Goal: Task Accomplishment & Management: Manage account settings

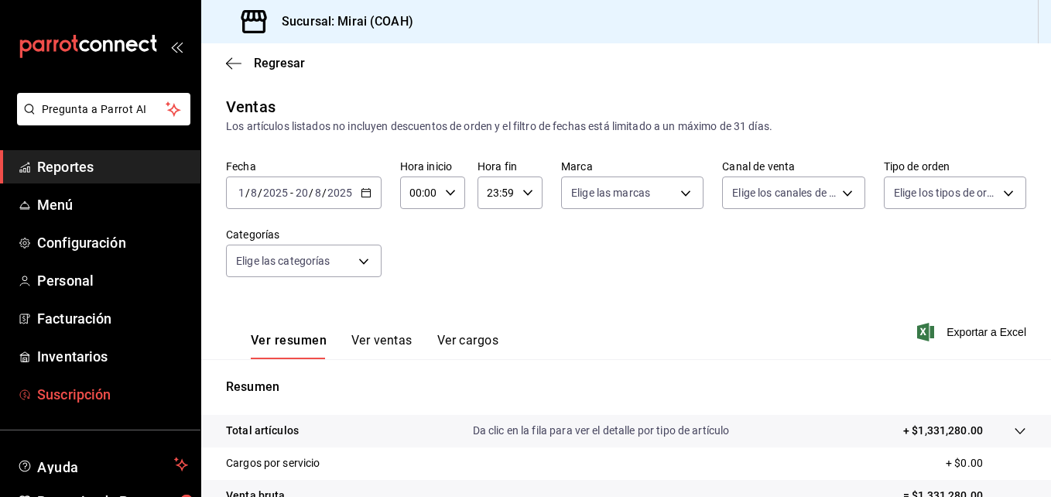
scroll to position [245, 0]
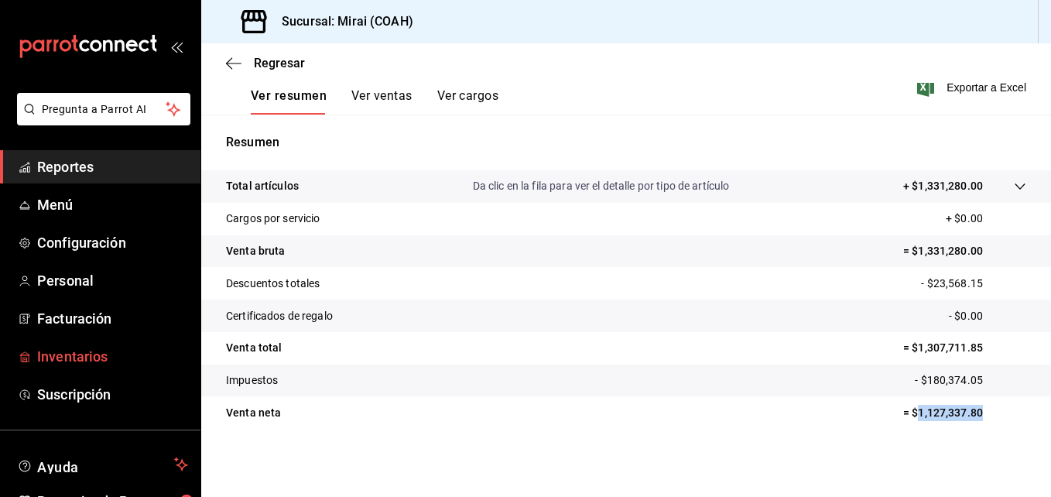
click at [74, 361] on span "Inventarios" at bounding box center [112, 356] width 151 height 21
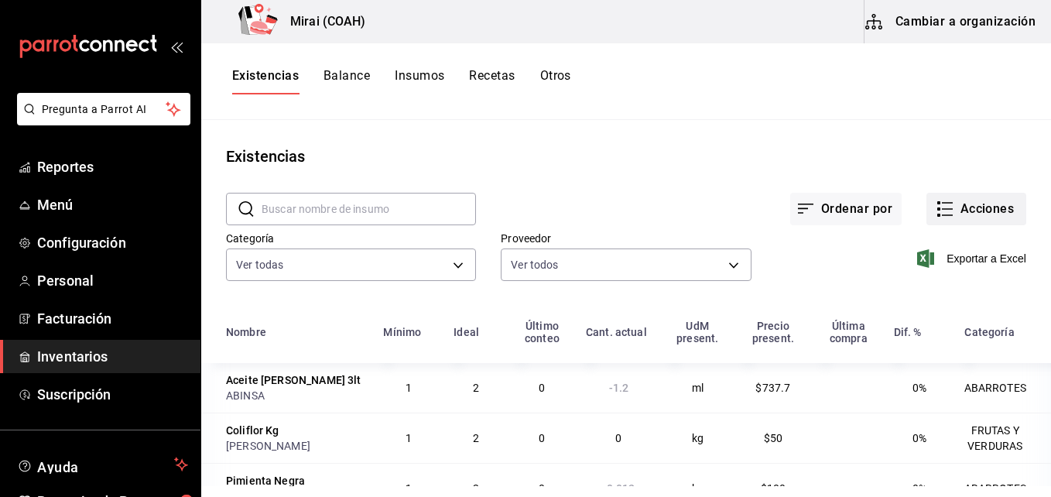
click at [963, 212] on button "Acciones" at bounding box center [976, 209] width 100 height 33
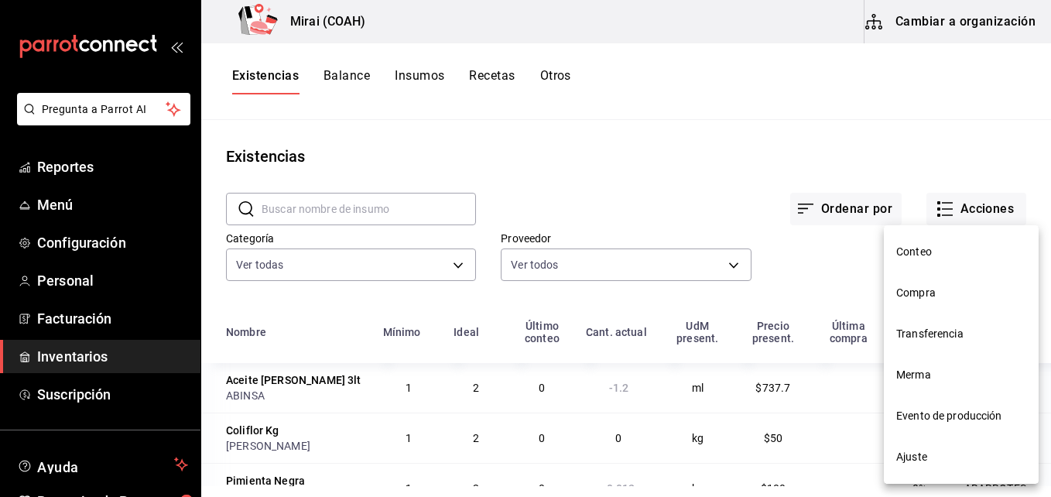
click at [903, 297] on span "Compra" at bounding box center [961, 293] width 130 height 16
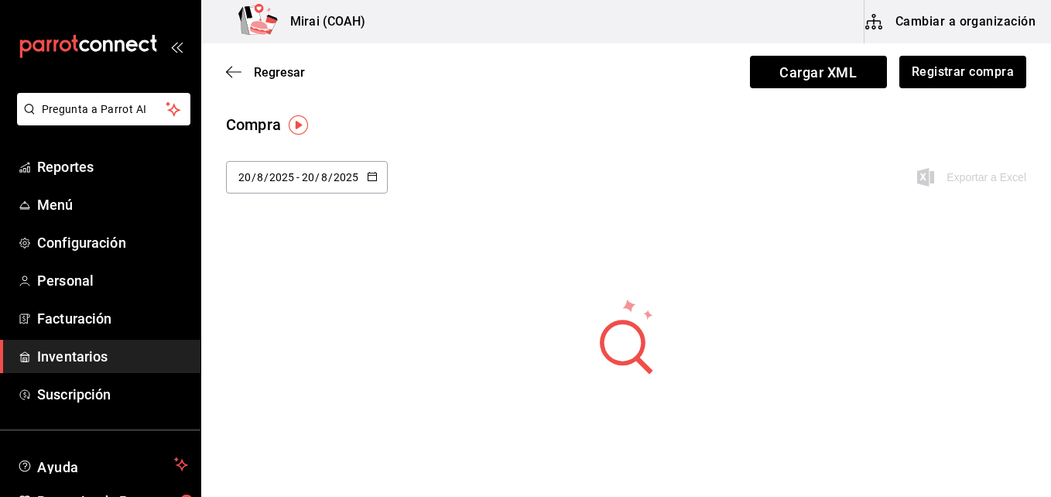
click at [357, 176] on input "2025" at bounding box center [346, 177] width 26 height 12
click at [309, 331] on li "Semana pasada" at bounding box center [299, 330] width 146 height 35
type input "[DATE]"
type input "10"
type input "[DATE]"
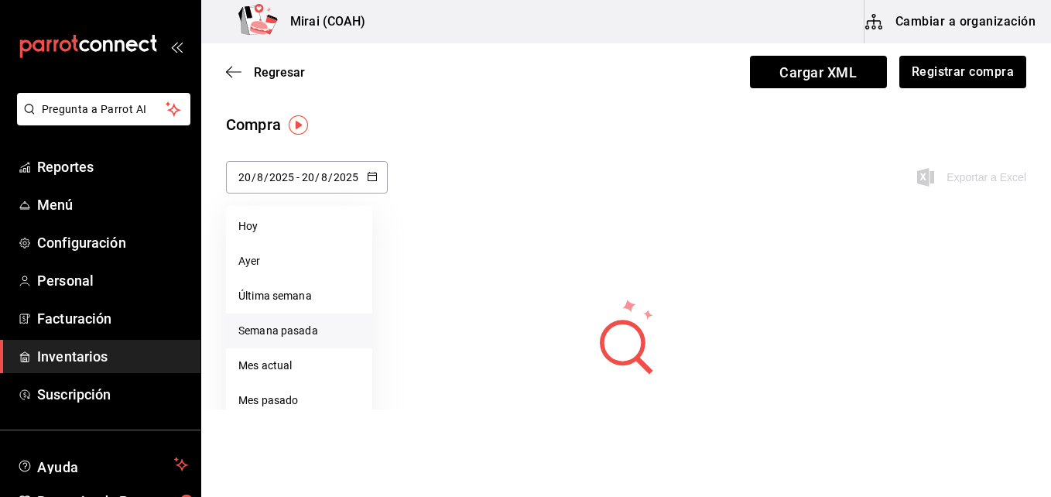
type input "16"
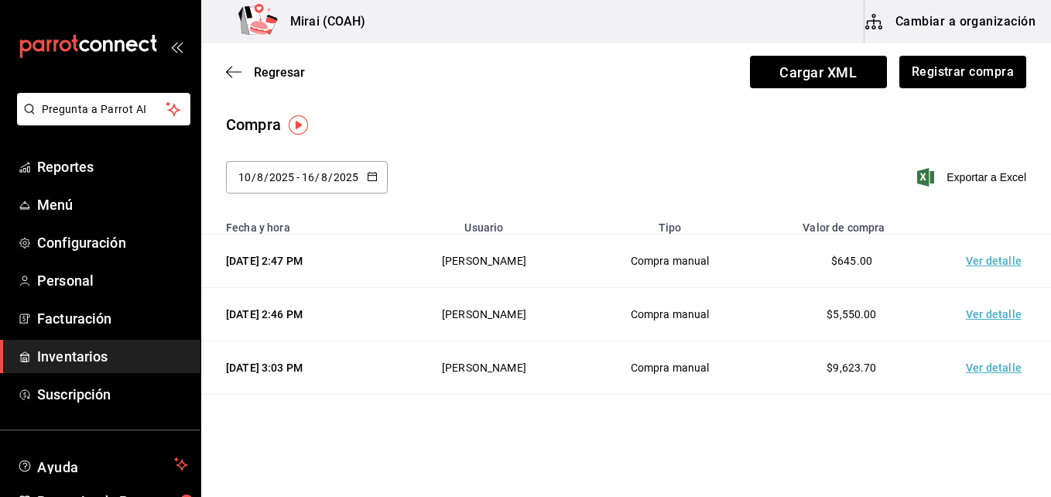
click at [968, 373] on td "Ver detalle" at bounding box center [997, 367] width 108 height 53
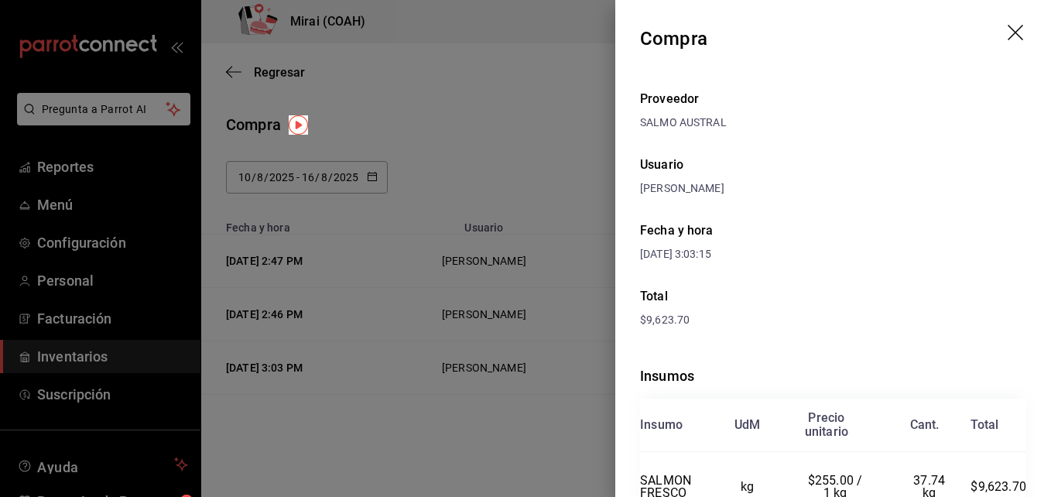
click at [1005, 19] on header "Compra" at bounding box center [833, 38] width 436 height 77
click at [1008, 37] on icon "drag" at bounding box center [1017, 34] width 19 height 19
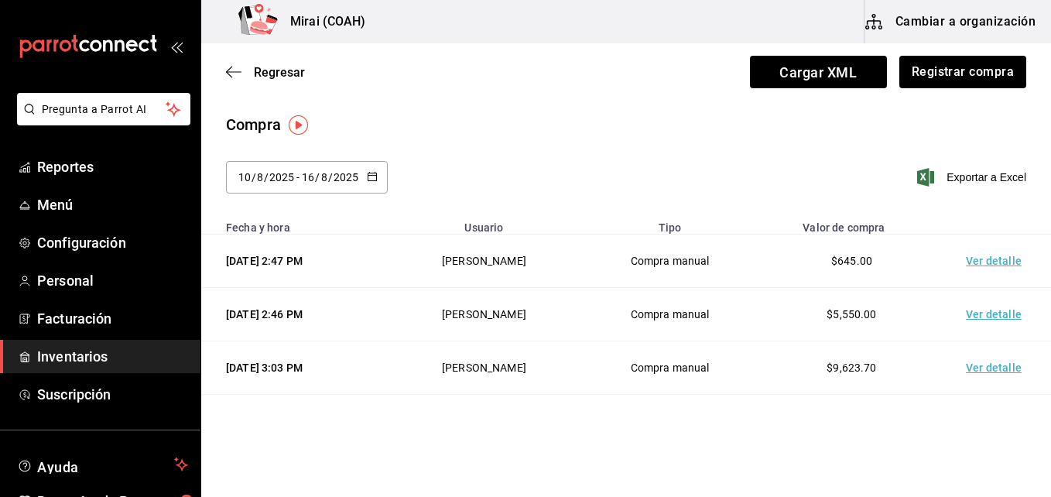
click at [967, 317] on td "Ver detalle" at bounding box center [997, 314] width 108 height 53
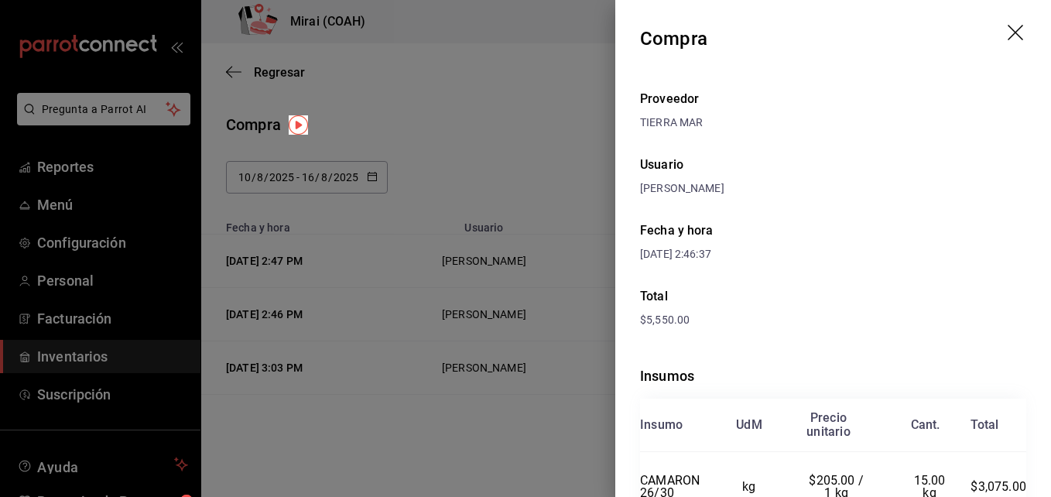
click at [1008, 39] on icon "drag" at bounding box center [1017, 34] width 19 height 19
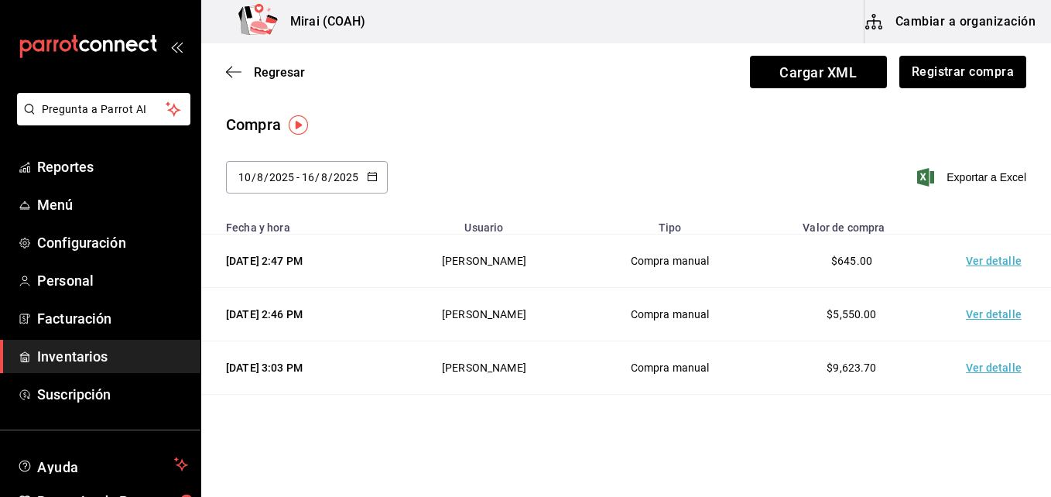
click at [995, 256] on td "Ver detalle" at bounding box center [997, 261] width 108 height 53
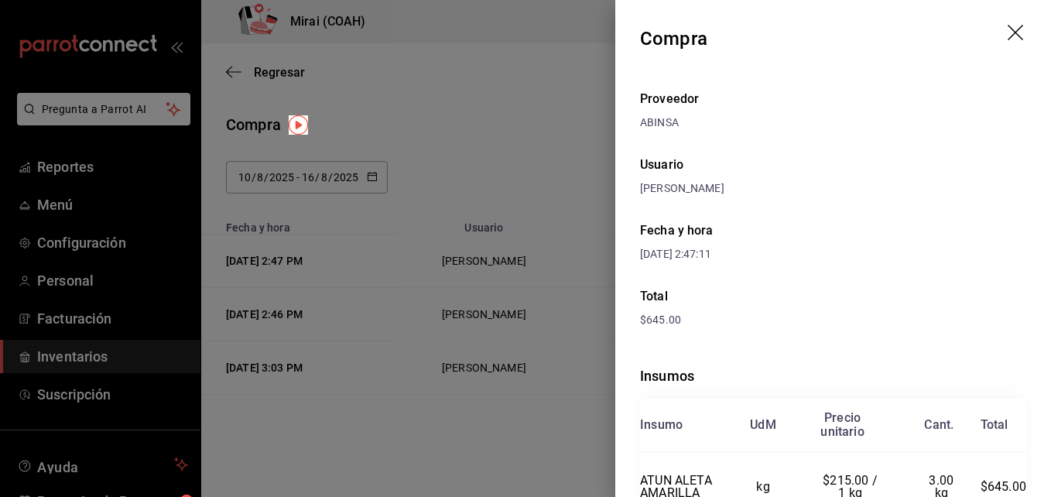
scroll to position [80, 0]
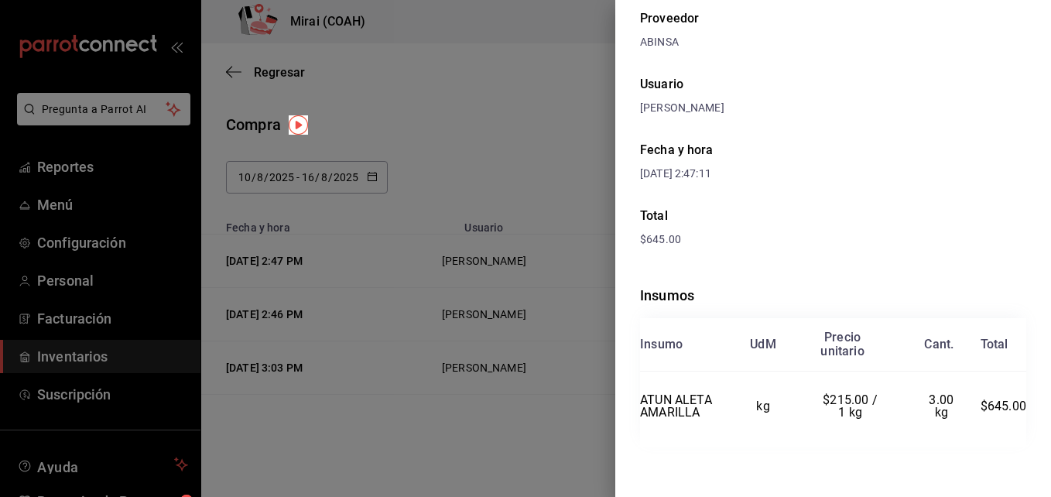
click at [611, 80] on div at bounding box center [525, 248] width 1051 height 497
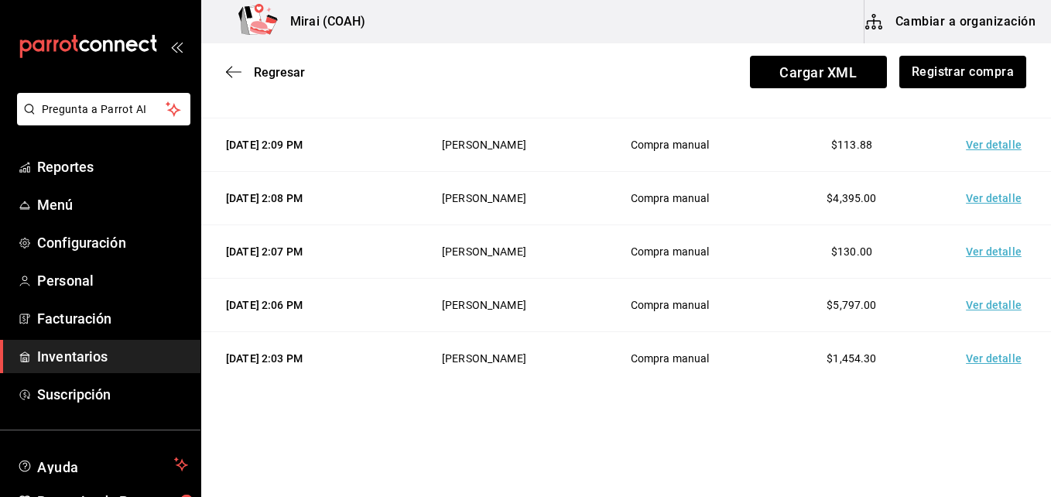
scroll to position [437, 0]
click at [916, 83] on button "Registrar compra" at bounding box center [962, 72] width 128 height 33
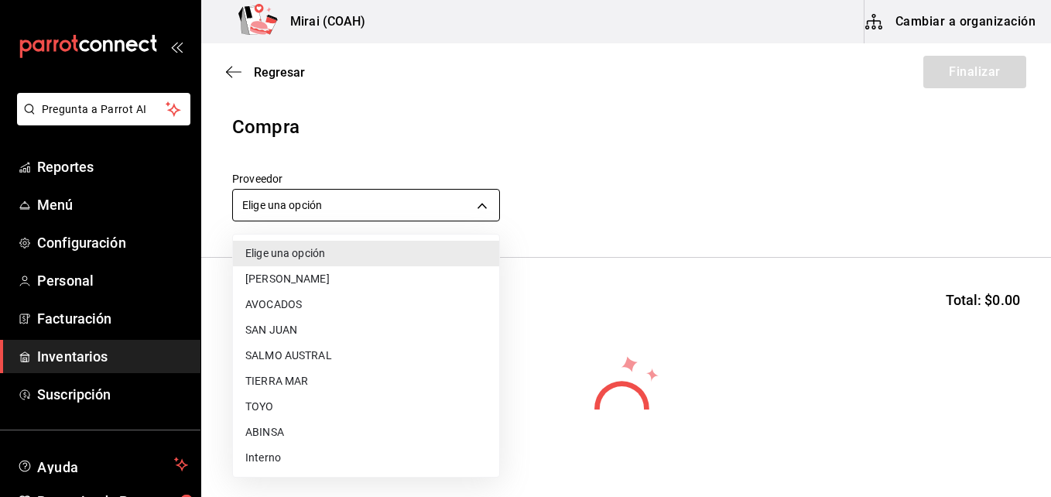
click at [461, 217] on body "Pregunta a Parrot AI Reportes Menú Configuración Personal Facturación Inventari…" at bounding box center [525, 204] width 1051 height 409
click at [283, 434] on li "ABINSA" at bounding box center [366, 432] width 266 height 26
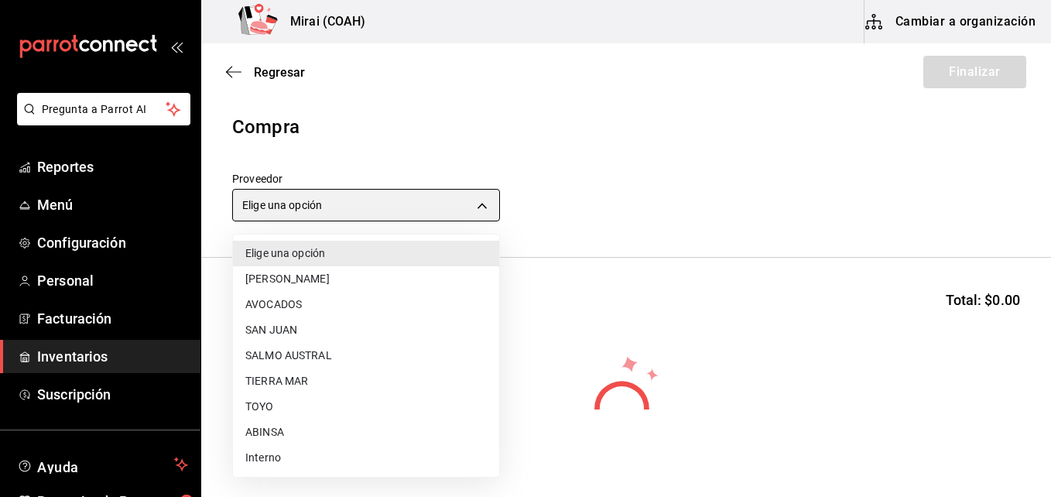
type input "3088cbcc-2f09-4efe-a8f3-8089b11bff24"
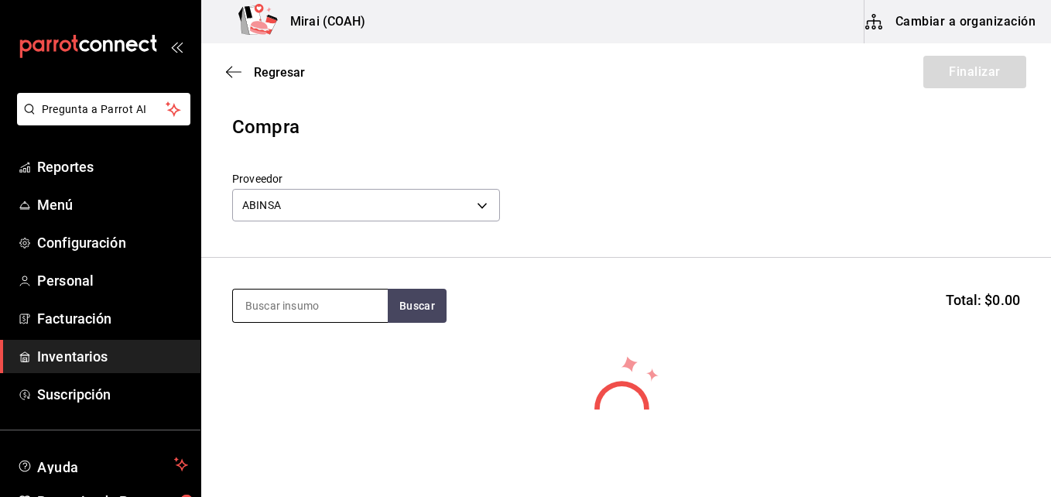
click at [275, 317] on input at bounding box center [310, 305] width 155 height 33
type input "ATUN"
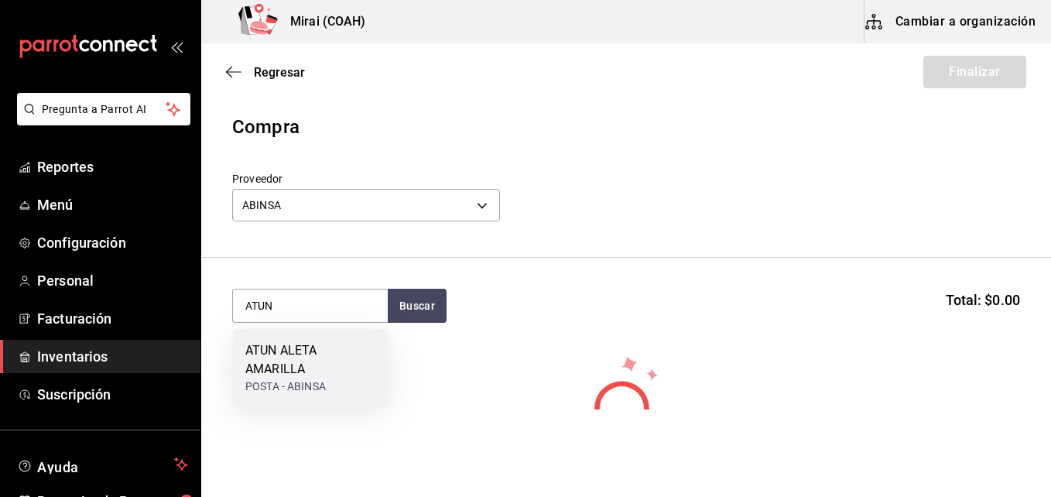
click at [310, 357] on div "ATUN ALETA AMARILLA" at bounding box center [310, 359] width 130 height 37
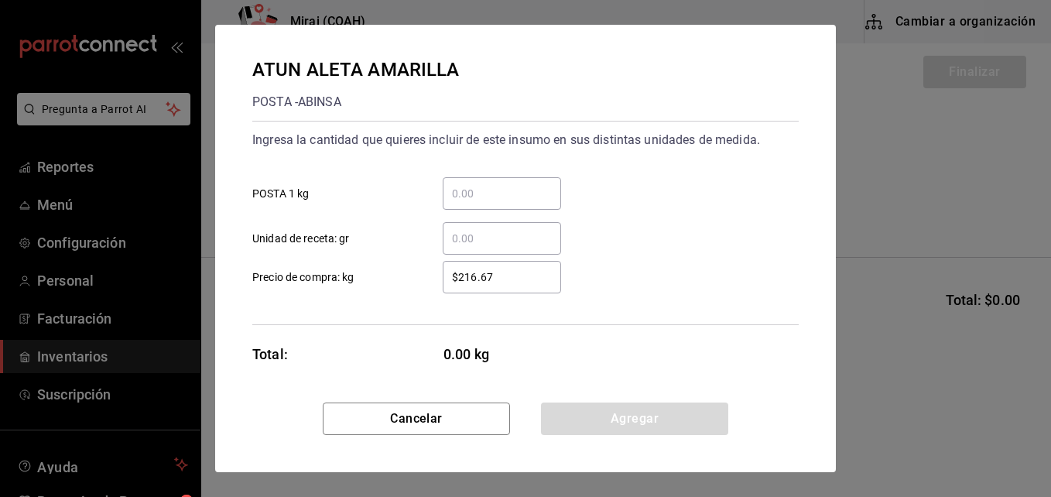
click at [483, 188] on input "​ POSTA 1 kg" at bounding box center [502, 193] width 118 height 19
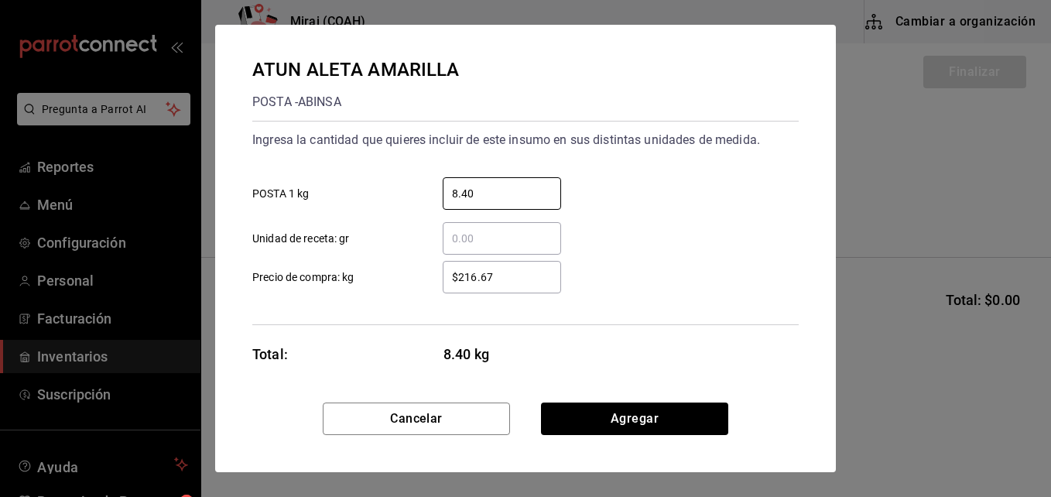
type input "8.40"
click at [481, 283] on input "$216.67" at bounding box center [502, 277] width 118 height 19
type input "$2"
type input "$199.99"
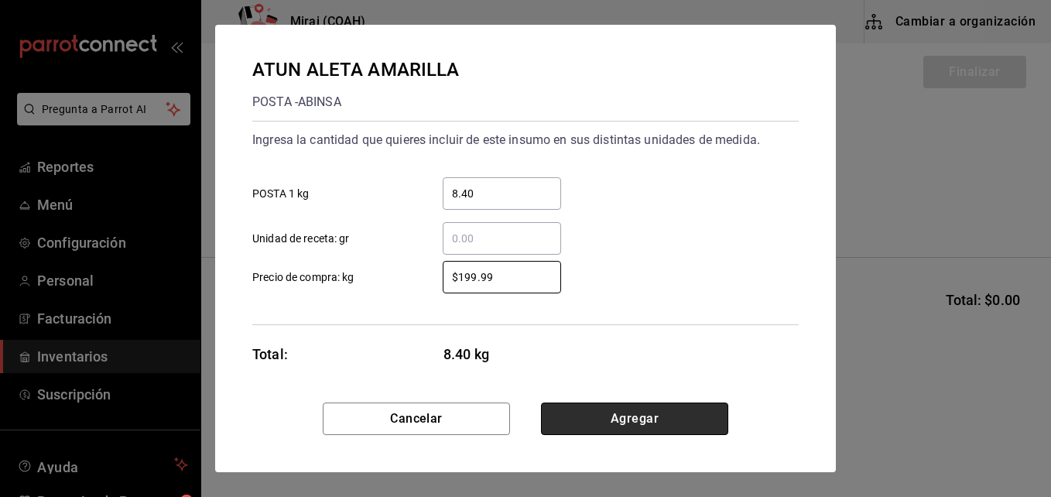
click at [649, 417] on button "Agregar" at bounding box center [634, 418] width 187 height 33
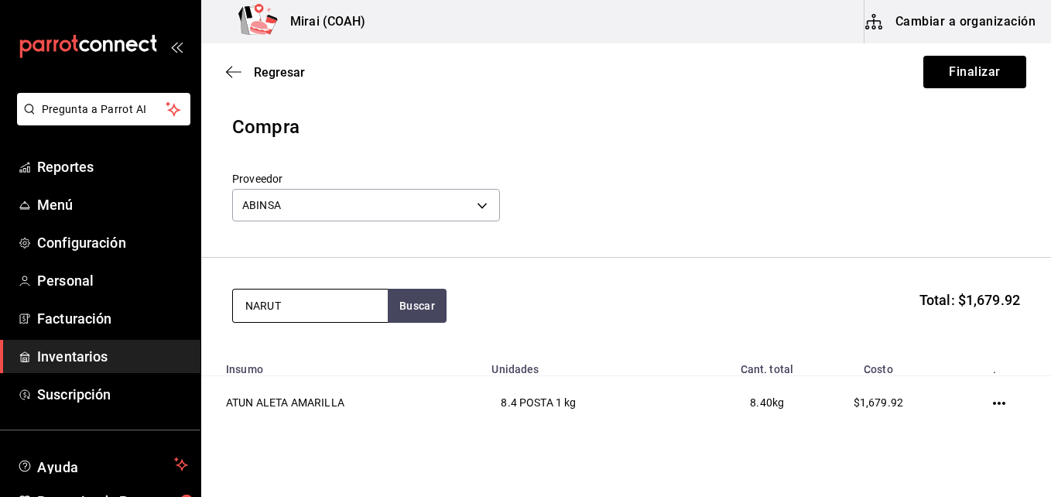
type input "NARUT"
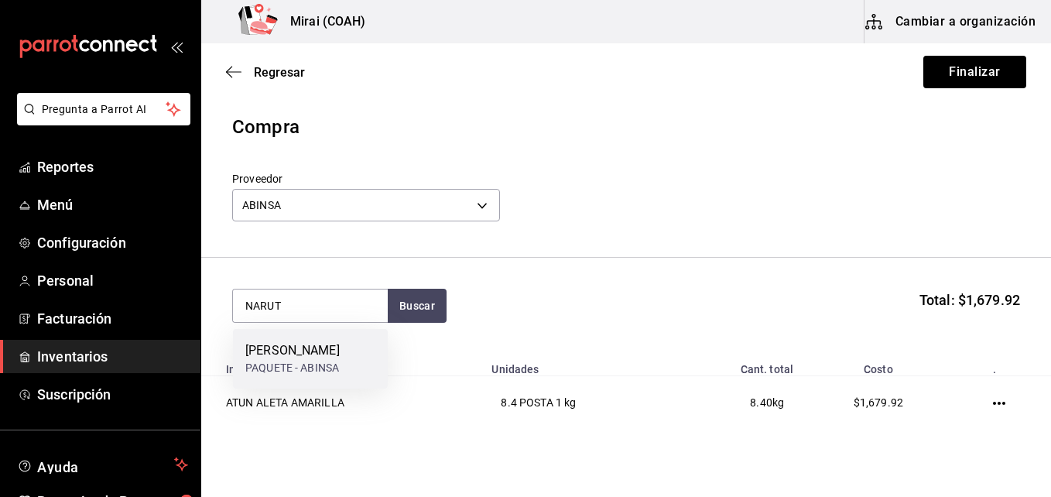
click at [333, 334] on div "NARUTO [PERSON_NAME] PAQUETE - ABINSA" at bounding box center [310, 359] width 155 height 60
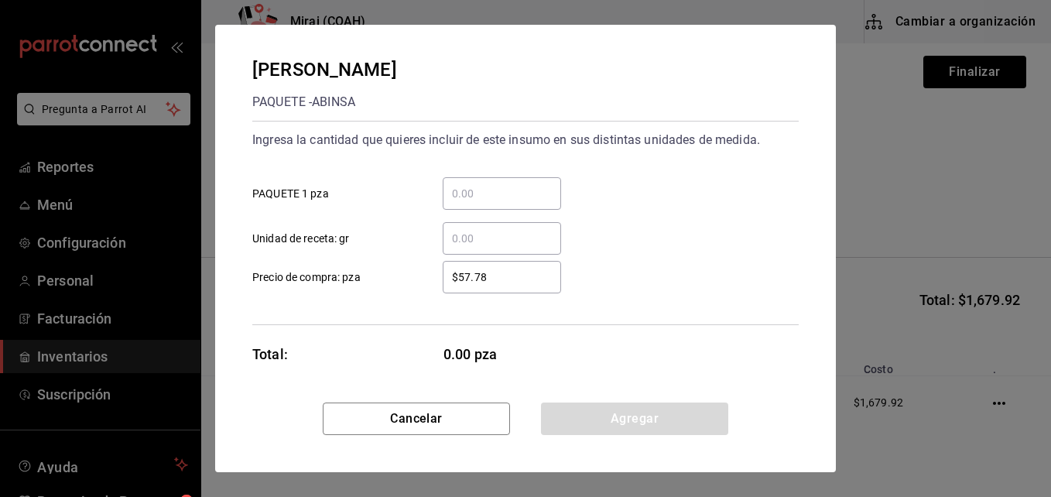
click at [526, 193] on input "​ PAQUETE 1 pza" at bounding box center [502, 193] width 118 height 19
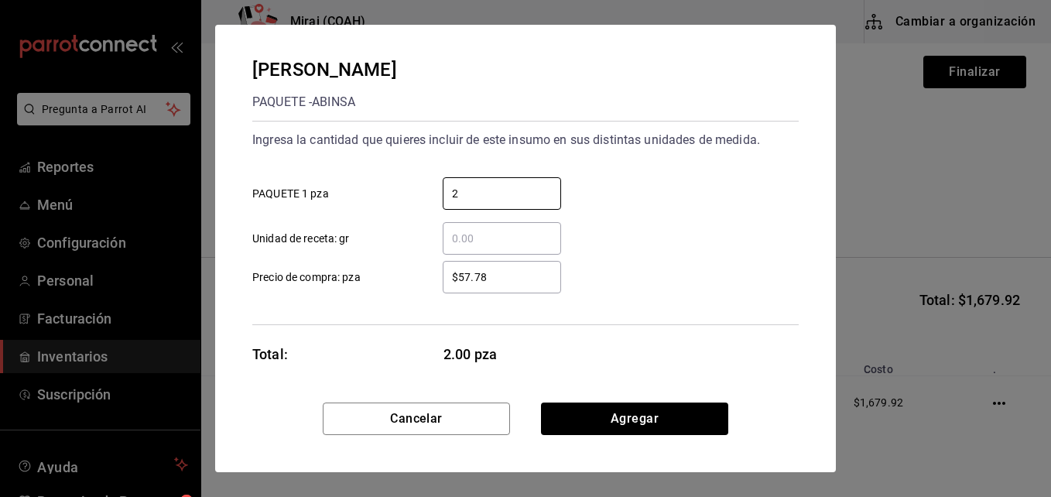
type input "2"
click at [464, 283] on input "$57.78" at bounding box center [502, 277] width 118 height 19
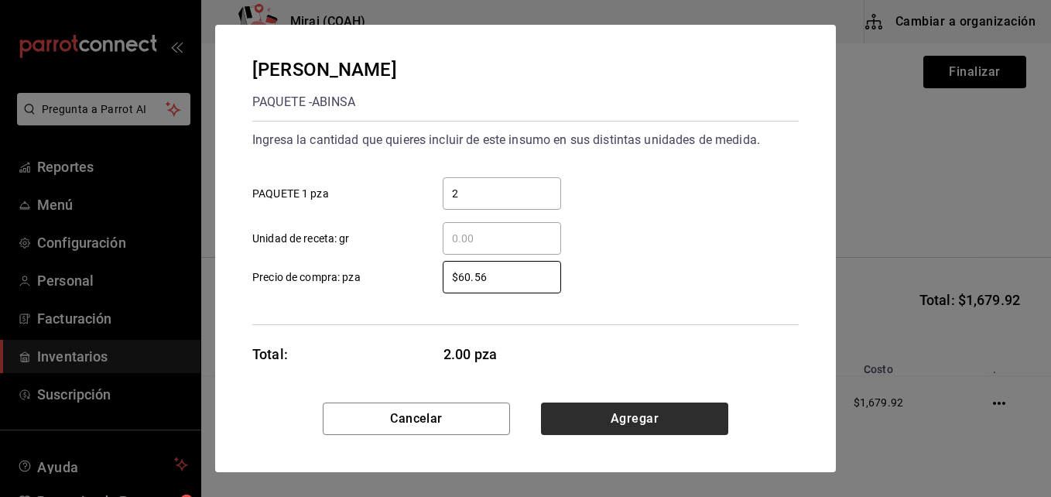
type input "$60.56"
click at [646, 421] on button "Agregar" at bounding box center [634, 418] width 187 height 33
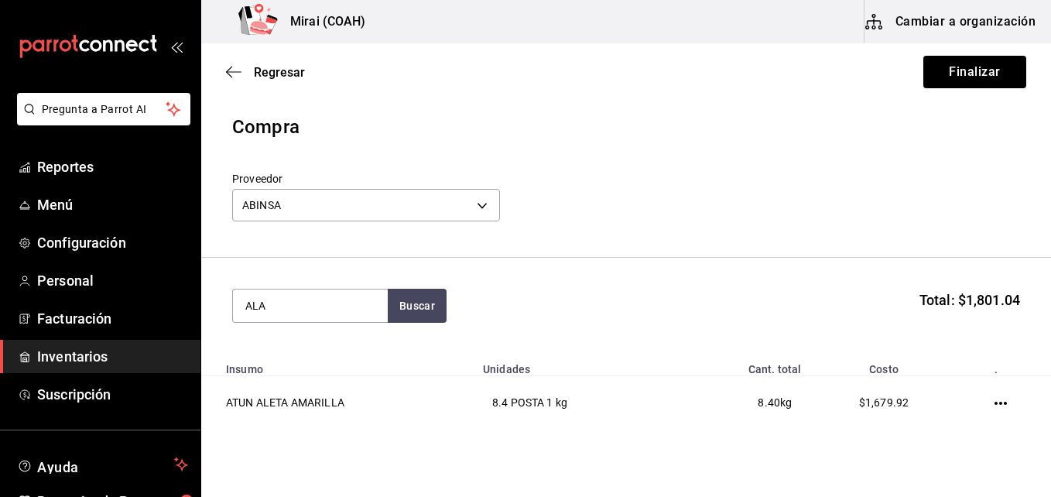
type input "ALA"
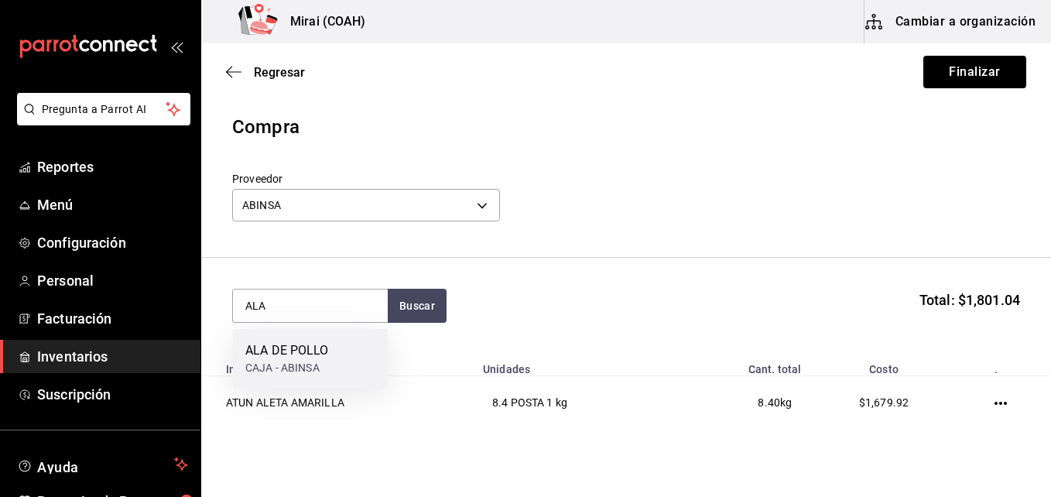
click at [344, 346] on div "ALA DE POLLO CAJA - ABINSA" at bounding box center [310, 359] width 155 height 60
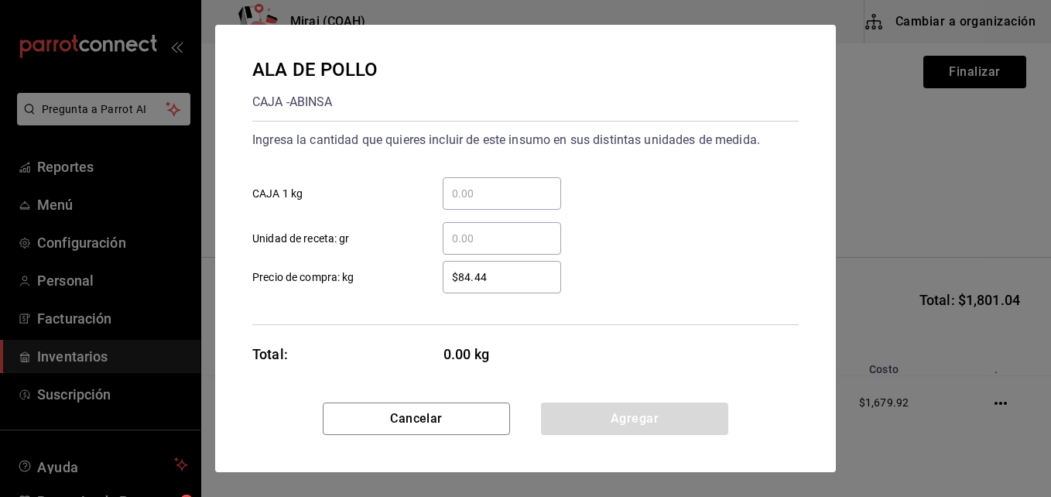
click at [460, 204] on div "​" at bounding box center [502, 193] width 118 height 33
click at [460, 203] on input "​ CAJA 1 kg" at bounding box center [502, 193] width 118 height 19
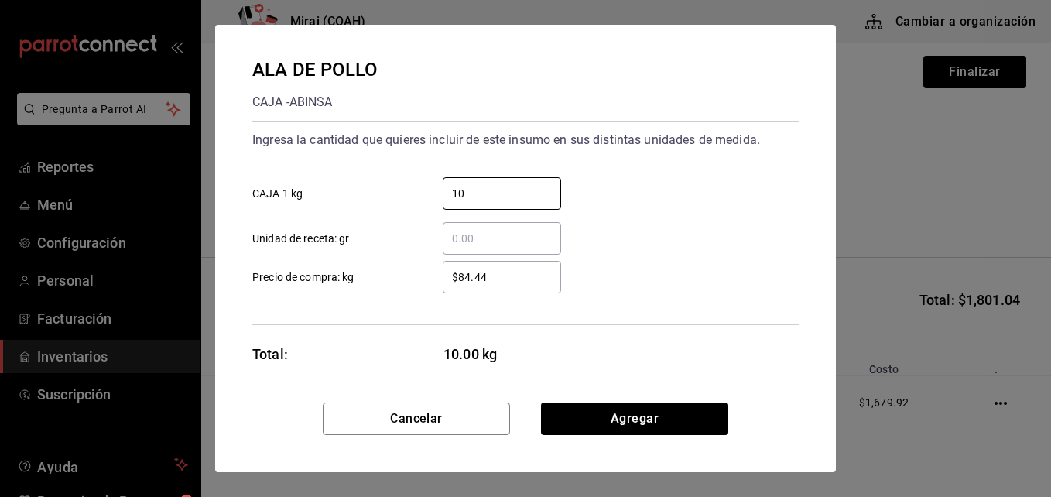
type input "10"
click at [471, 280] on input "$84.44" at bounding box center [502, 277] width 118 height 19
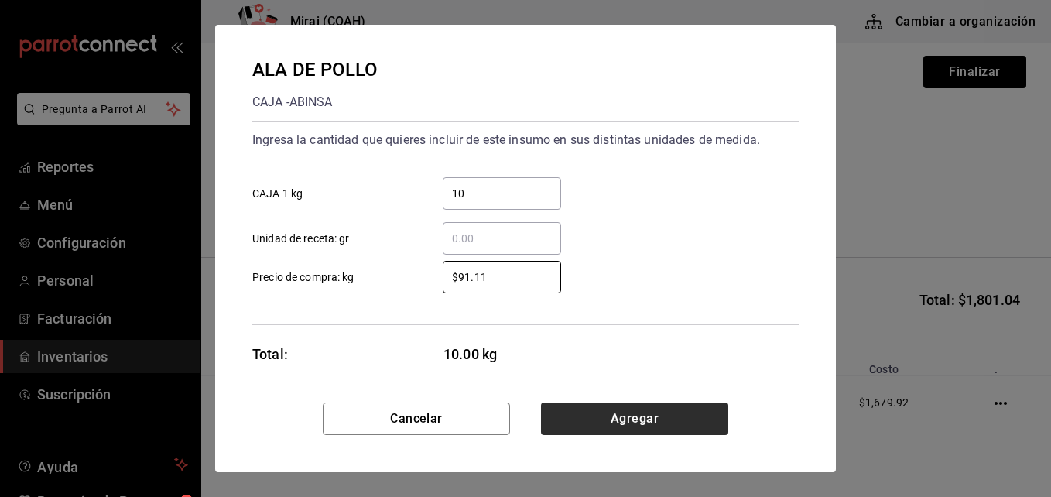
type input "$91.11"
click at [611, 409] on button "Agregar" at bounding box center [634, 418] width 187 height 33
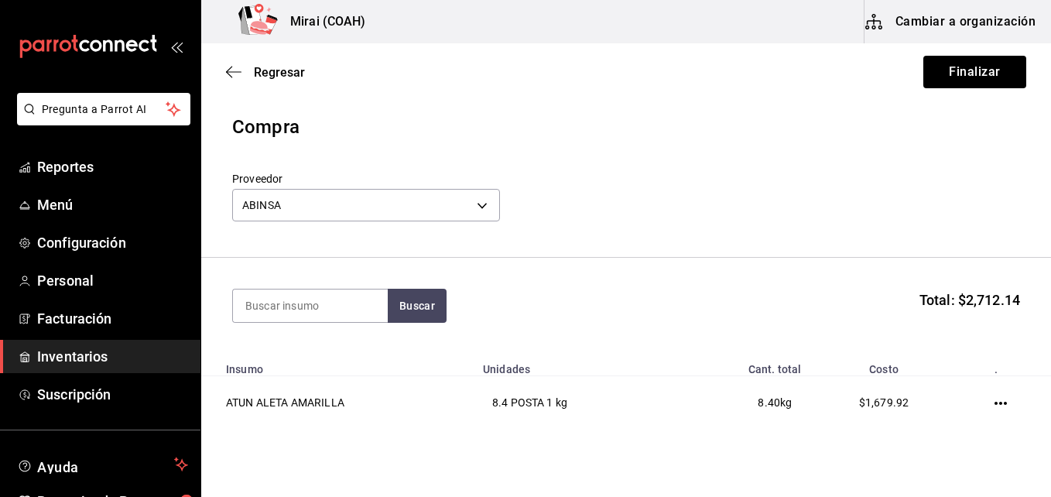
scroll to position [176, 0]
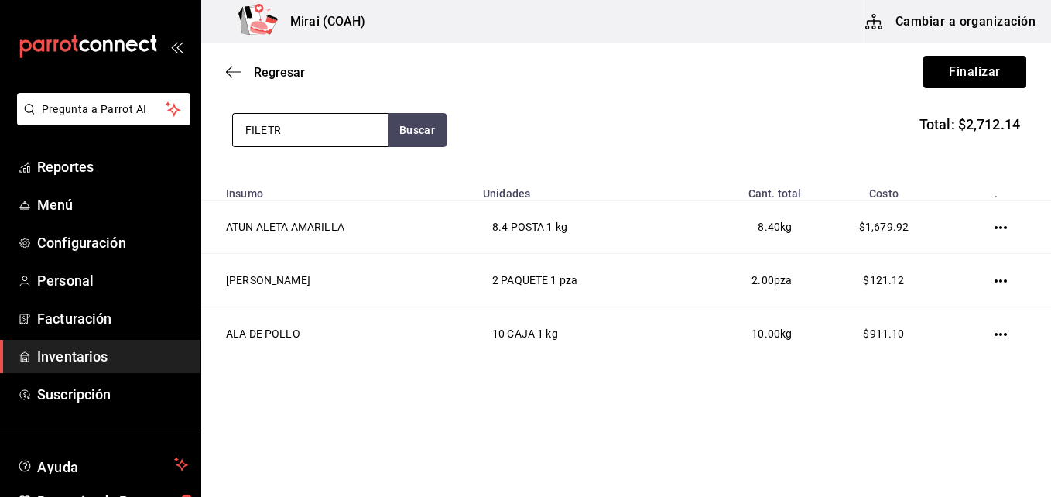
click at [318, 143] on input "FILETR" at bounding box center [310, 130] width 155 height 33
type input "FILE"
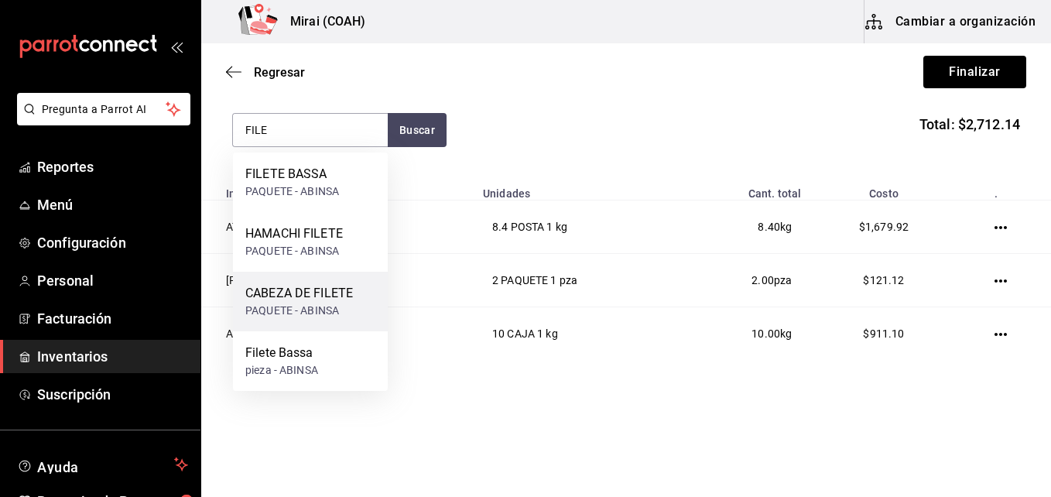
click at [310, 291] on div "CABEZA DE FILETE" at bounding box center [299, 293] width 108 height 19
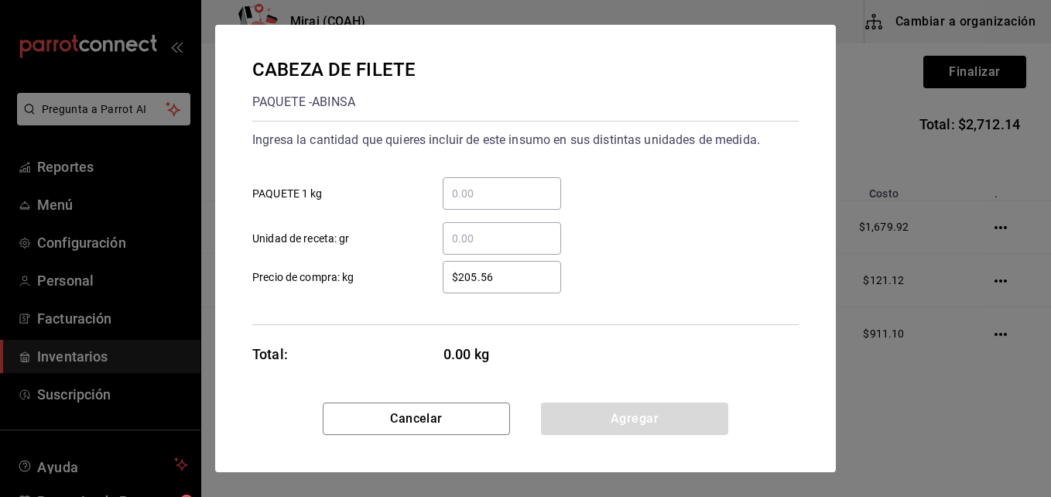
click at [473, 187] on input "​ PAQUETE 1 kg" at bounding box center [502, 193] width 118 height 19
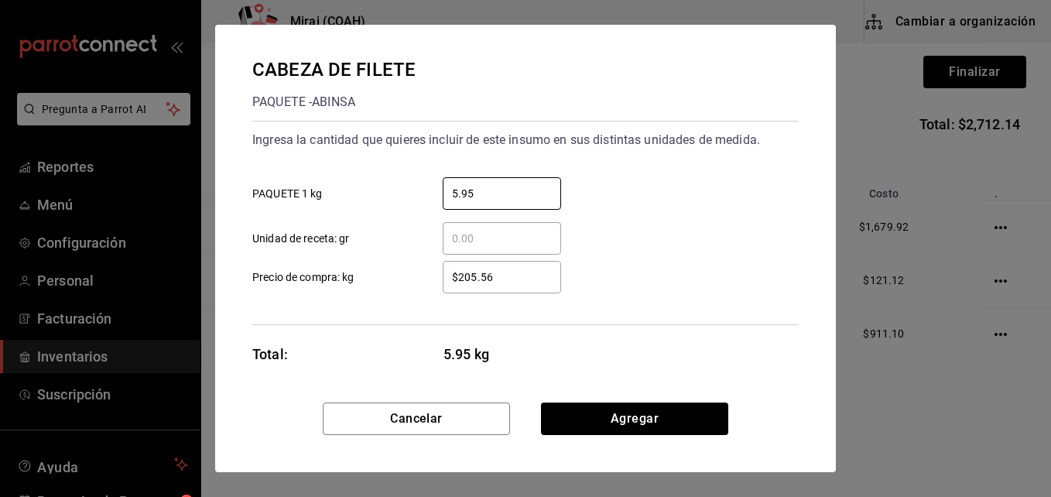
type input "5.95"
click at [505, 284] on input "$205.56" at bounding box center [502, 277] width 118 height 19
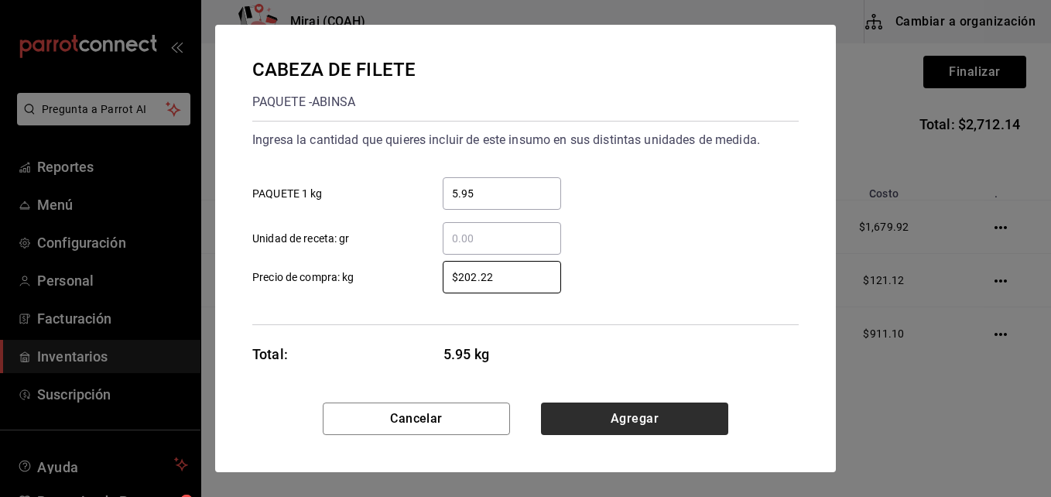
type input "$202.22"
click at [632, 409] on button "Agregar" at bounding box center [634, 418] width 187 height 33
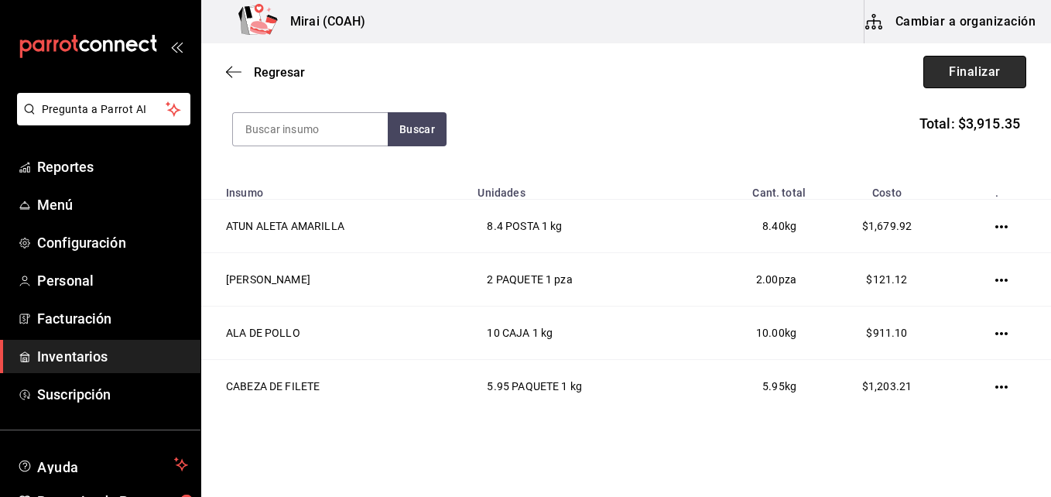
click at [972, 70] on button "Finalizar" at bounding box center [974, 72] width 103 height 33
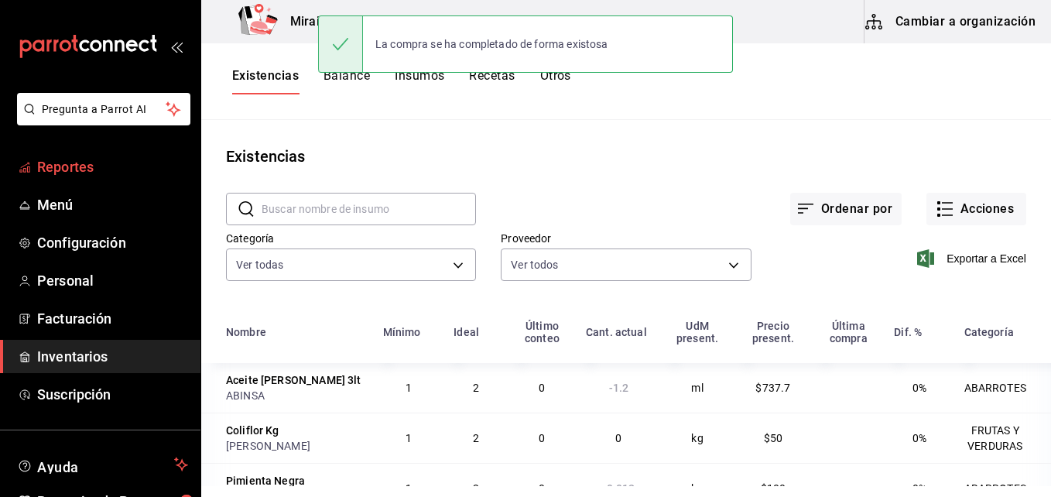
click at [94, 158] on span "Reportes" at bounding box center [112, 166] width 151 height 21
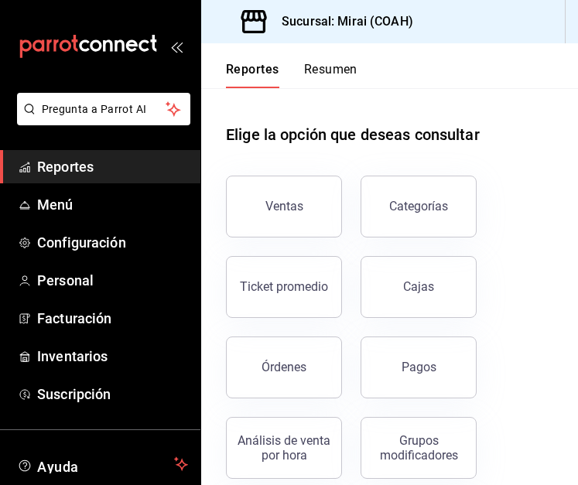
drag, startPoint x: 564, startPoint y: 33, endPoint x: 687, endPoint y: 33, distance: 122.3
click at [578, 33] on html "Pregunta a Parrot AI Reportes Menú Configuración Personal Facturación Inventari…" at bounding box center [289, 242] width 578 height 485
